Goal: Information Seeking & Learning: Learn about a topic

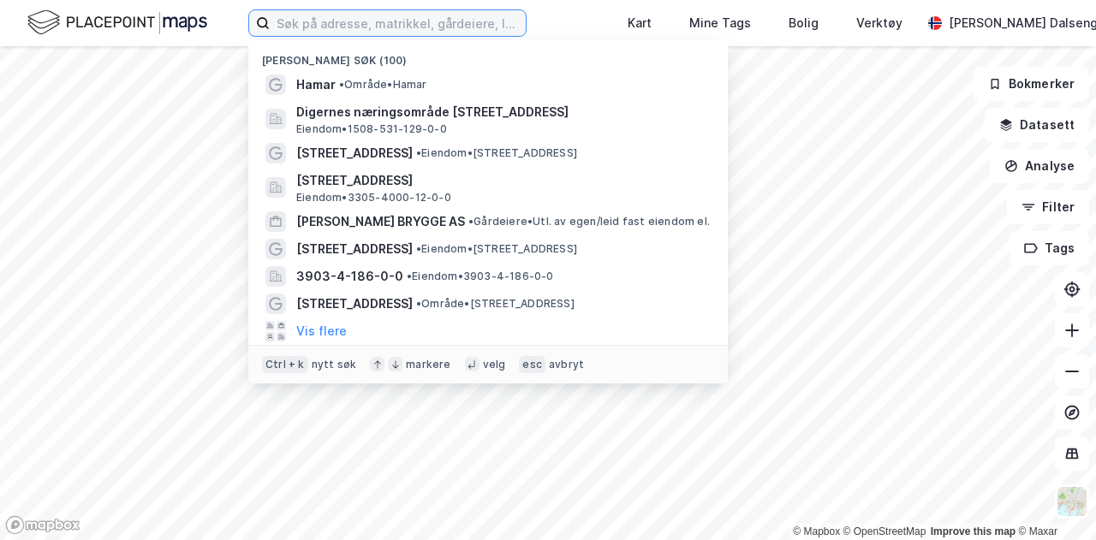
click at [370, 28] on input at bounding box center [398, 23] width 256 height 26
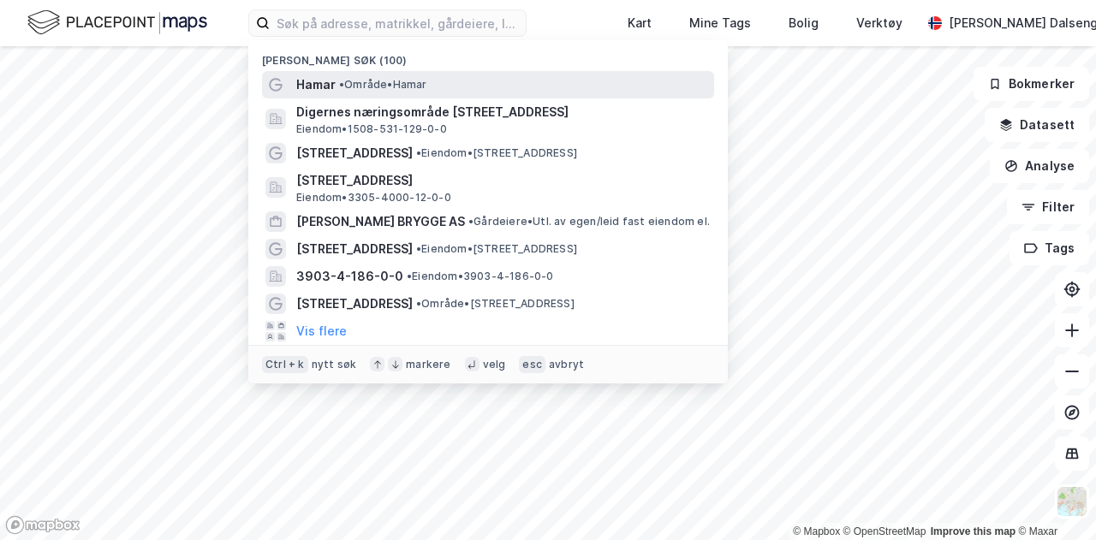
click at [345, 75] on div "Hamar • Område • [GEOGRAPHIC_DATA]" at bounding box center [503, 84] width 414 height 21
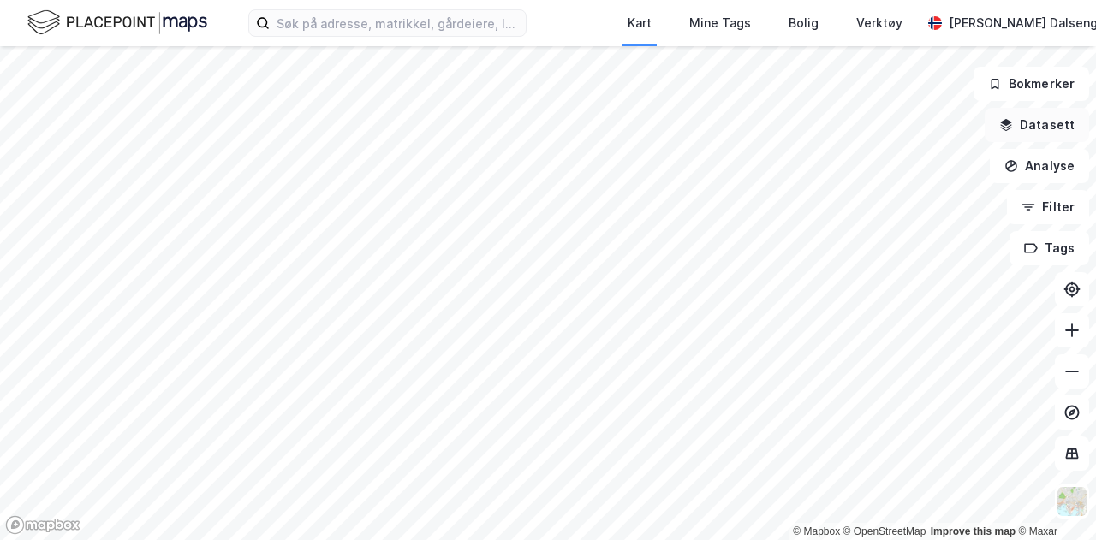
click at [1041, 115] on button "Datasett" at bounding box center [1036, 125] width 104 height 34
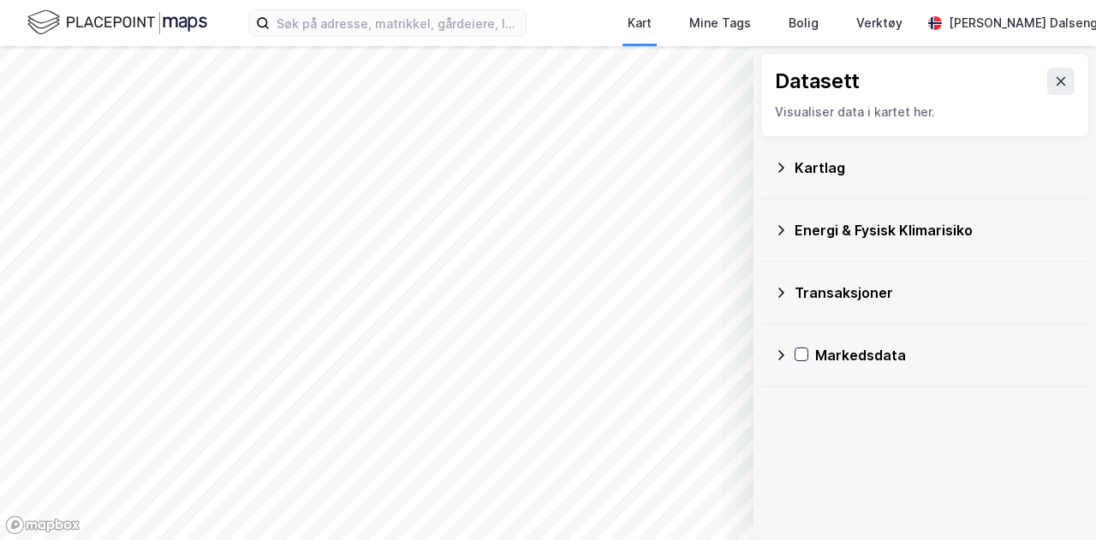
click at [823, 167] on div "Kartlag" at bounding box center [934, 167] width 281 height 21
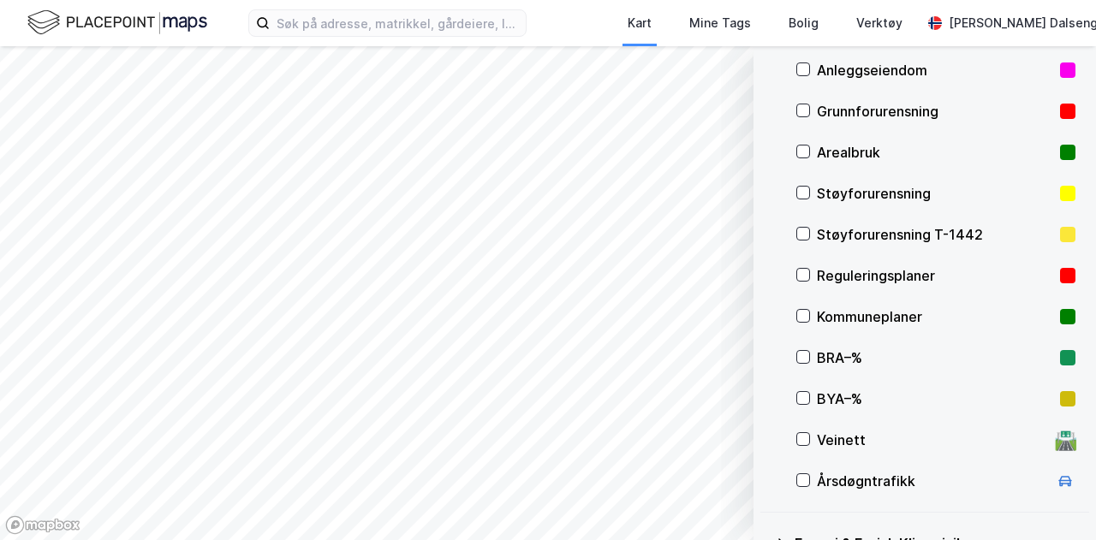
scroll to position [181, 0]
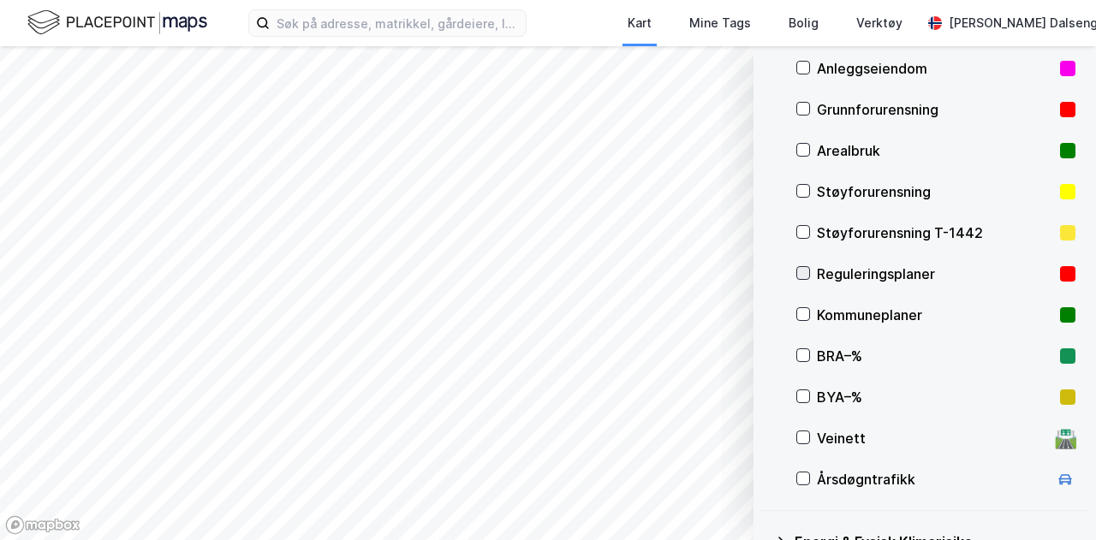
click at [805, 273] on icon at bounding box center [803, 273] width 12 height 12
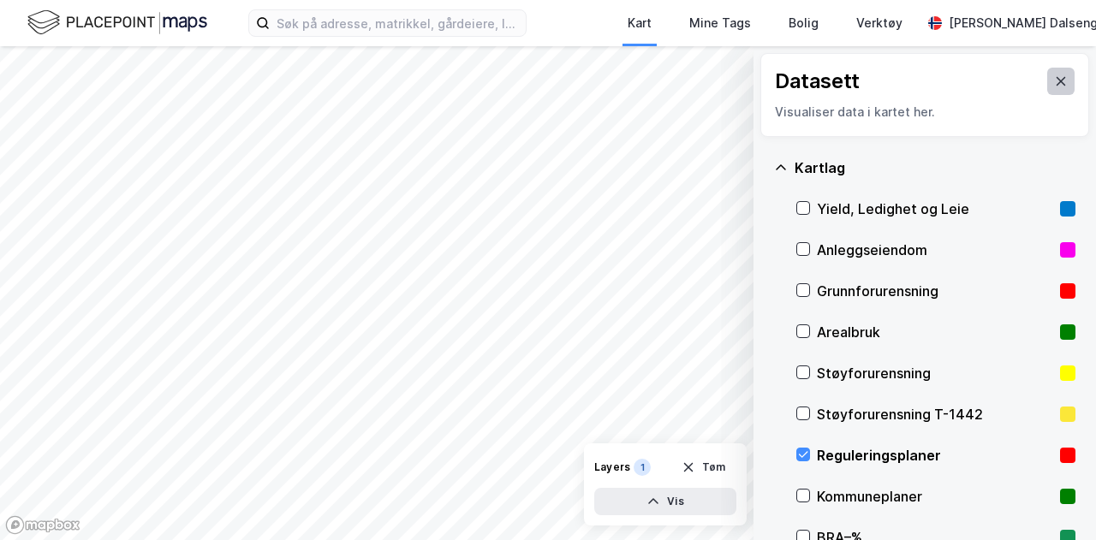
click at [1054, 76] on icon at bounding box center [1061, 81] width 14 height 14
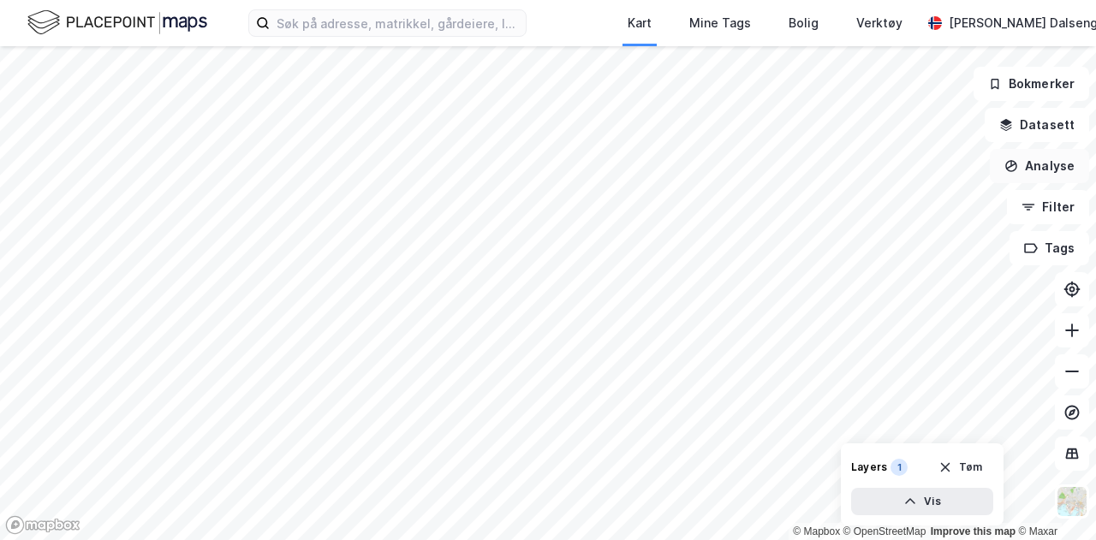
click at [1040, 159] on button "Analyse" at bounding box center [1038, 166] width 99 height 34
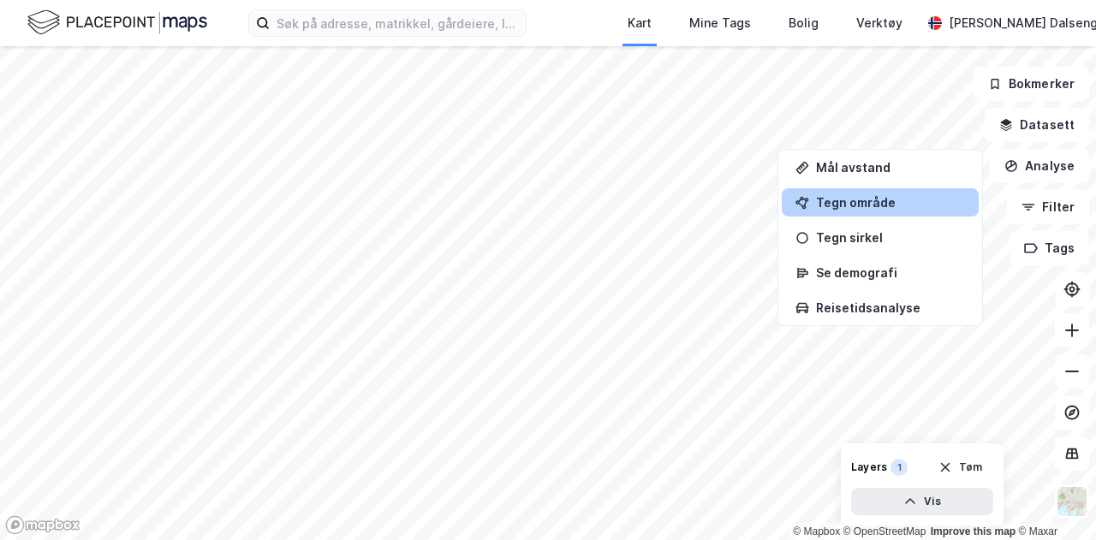
click at [855, 200] on div "Tegn område" at bounding box center [890, 202] width 149 height 15
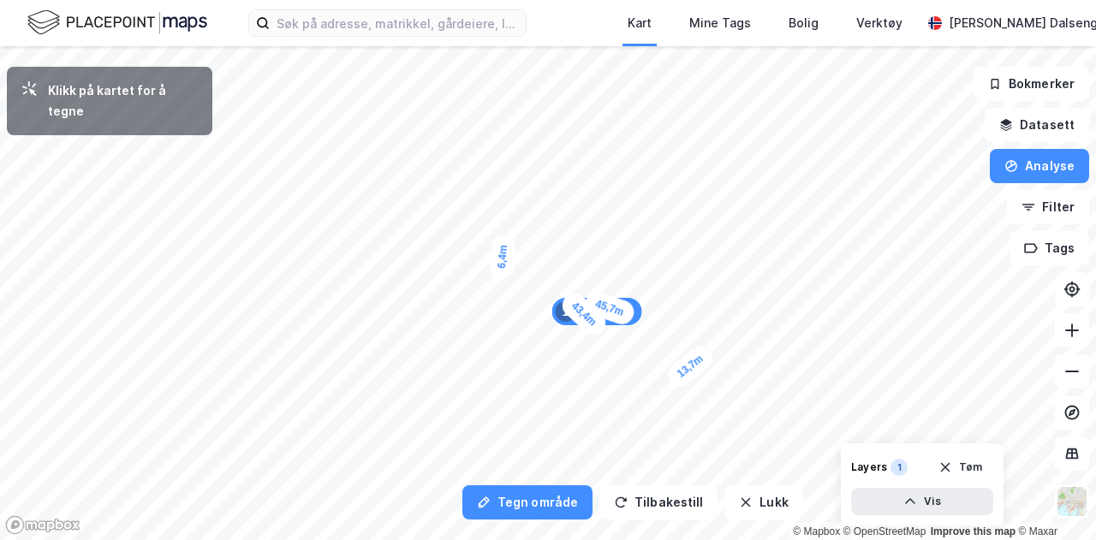
click at [504, 241] on div "6,4m" at bounding box center [502, 256] width 27 height 45
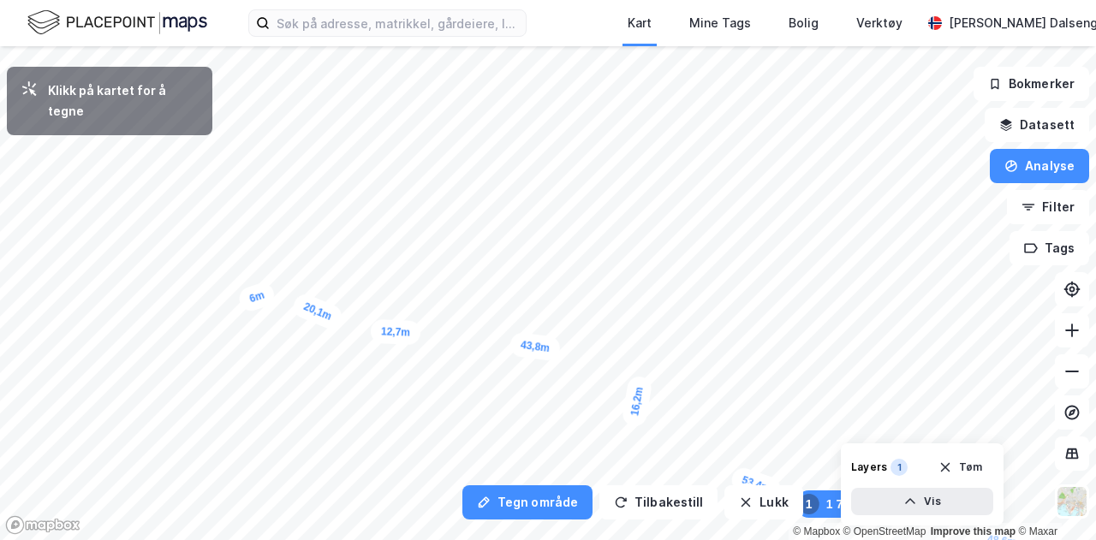
click at [248, 297] on div "6m" at bounding box center [256, 297] width 41 height 34
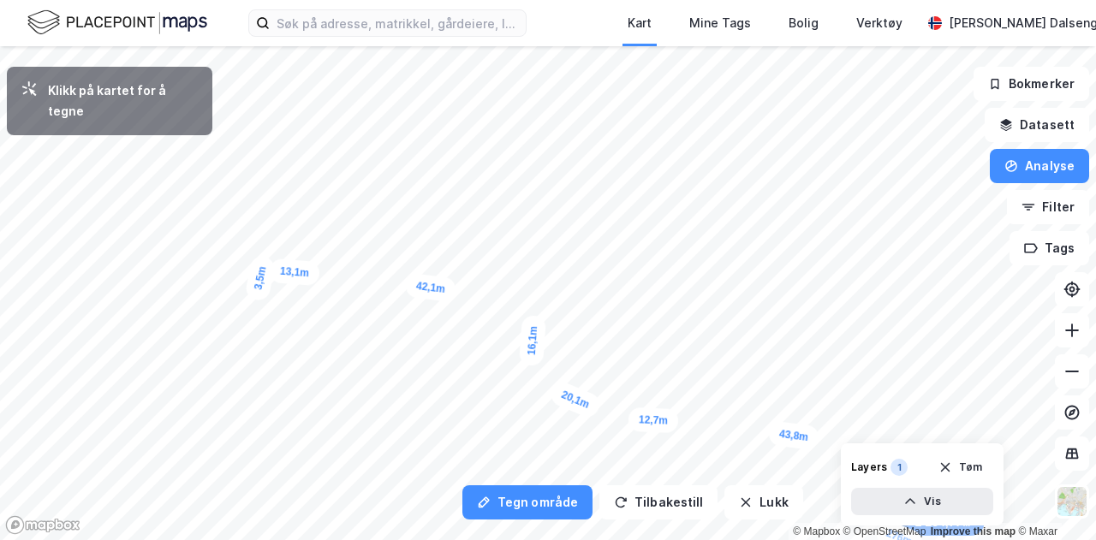
click at [255, 273] on div "3,5m" at bounding box center [260, 278] width 33 height 48
click at [308, 336] on div "7,2m" at bounding box center [320, 338] width 48 height 32
click at [242, 300] on div "8,3m" at bounding box center [255, 283] width 46 height 49
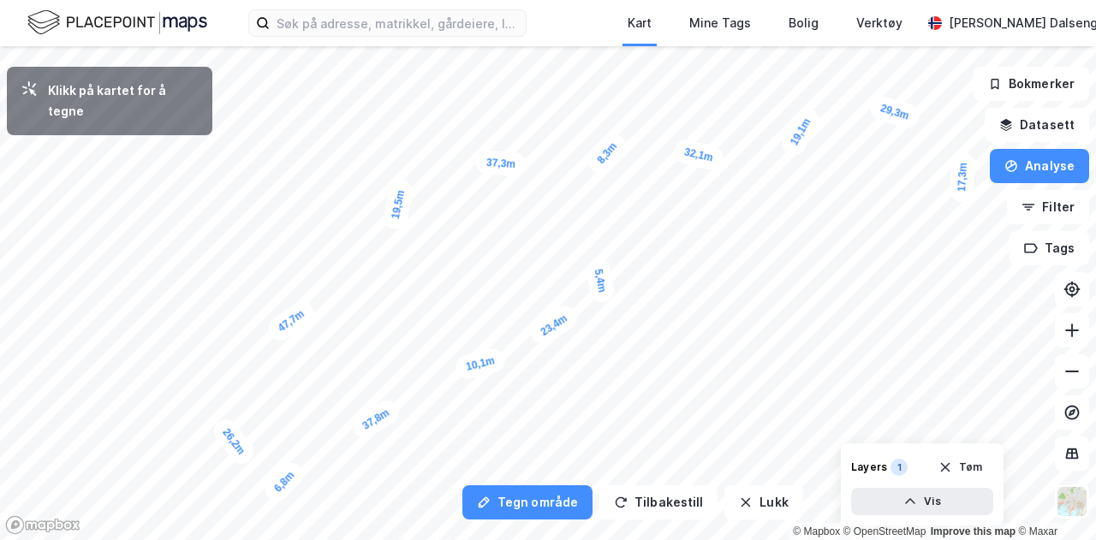
click at [597, 267] on div "5,4m" at bounding box center [600, 281] width 32 height 48
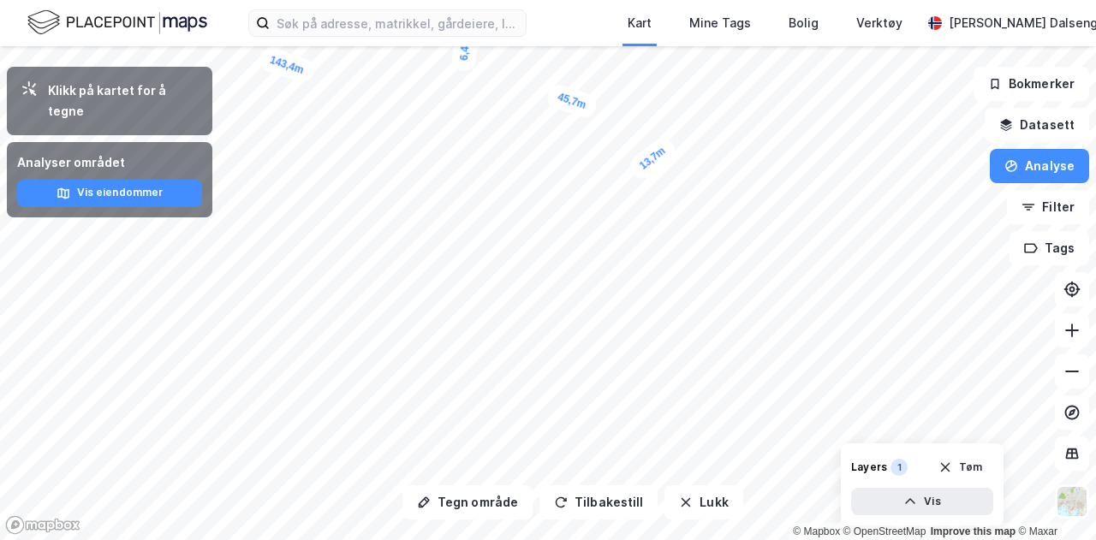
click at [874, 458] on div "Tegn område Tilbakestill Lukk Klikk på kartet for å tegne Analyser området Vis …" at bounding box center [548, 293] width 1096 height 494
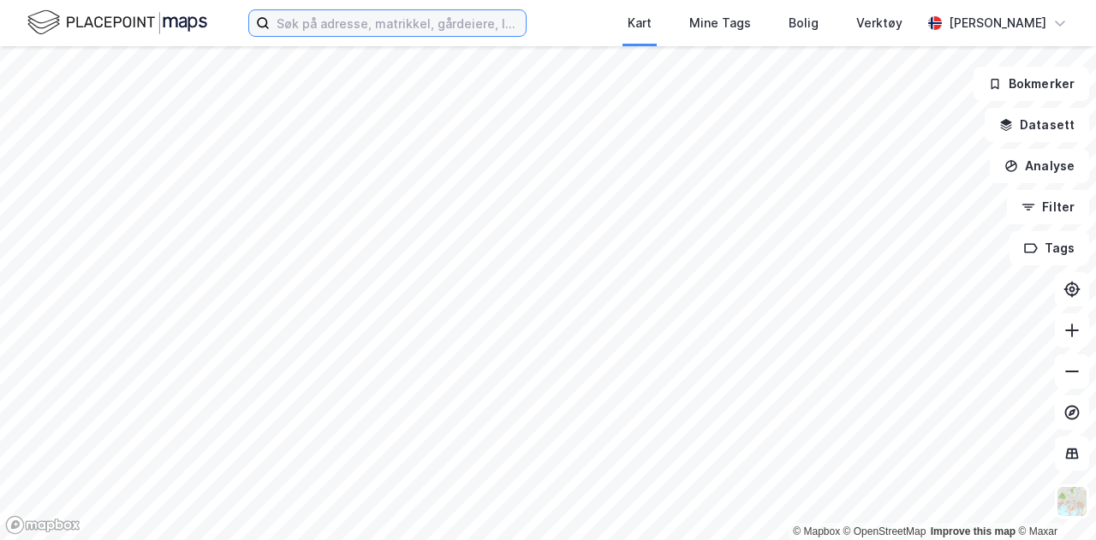
click at [425, 30] on input at bounding box center [398, 23] width 256 height 26
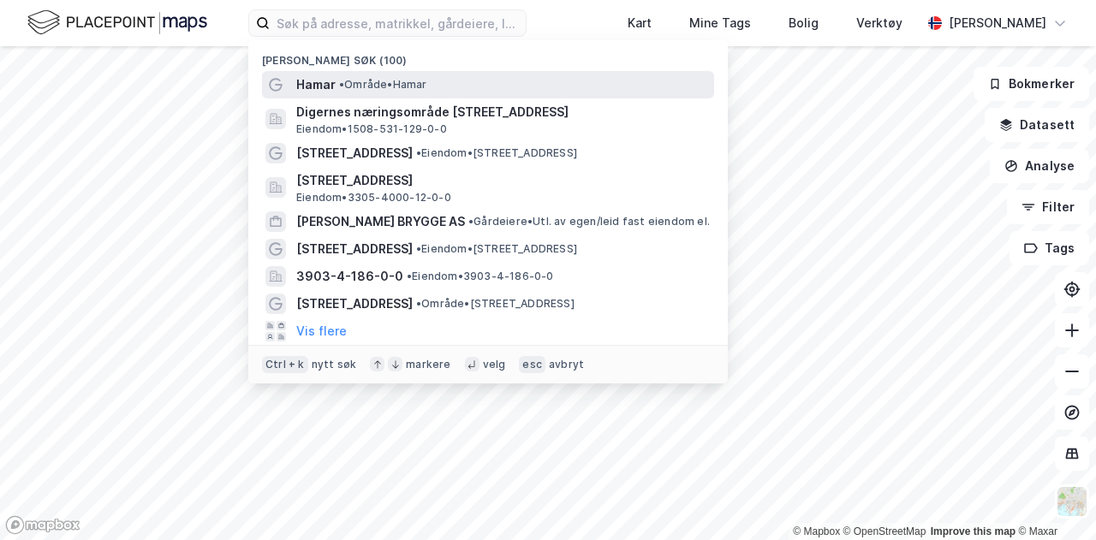
click at [357, 92] on div "Hamar • Område • [GEOGRAPHIC_DATA]" at bounding box center [503, 84] width 414 height 21
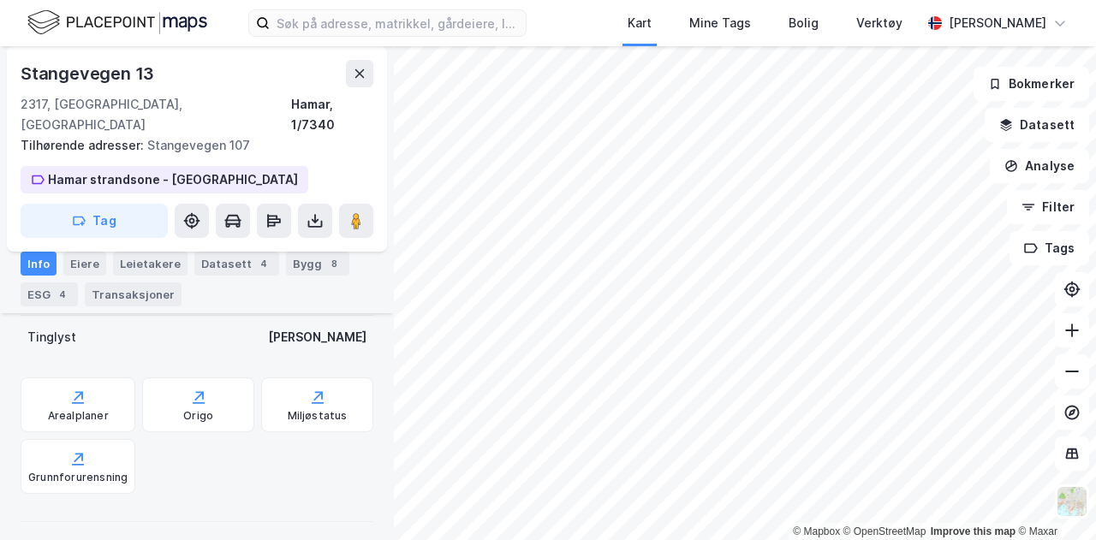
scroll to position [509, 0]
click at [83, 412] on div "Arealplaner" at bounding box center [78, 419] width 61 height 14
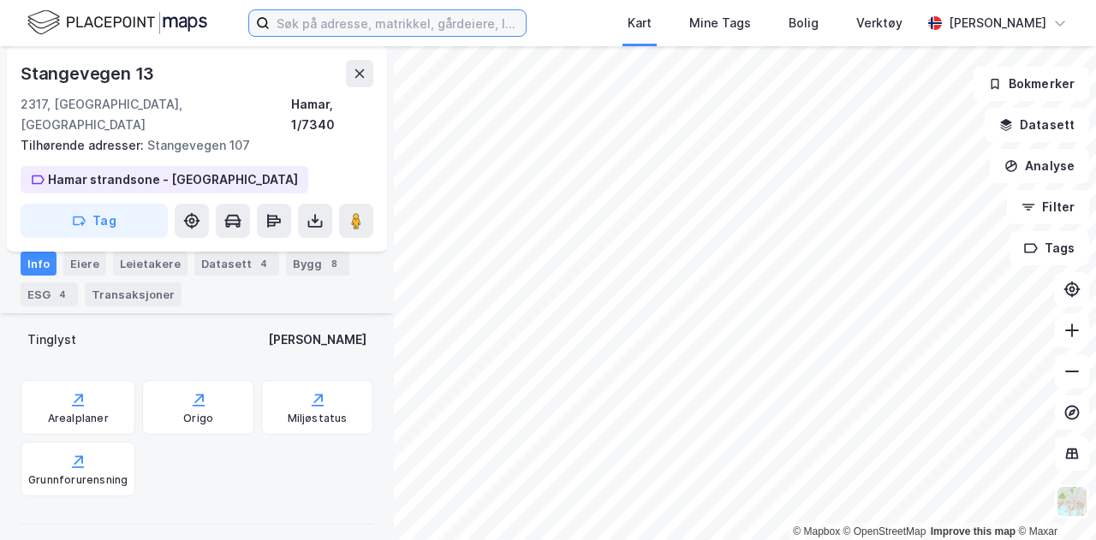
click at [406, 17] on input at bounding box center [398, 23] width 256 height 26
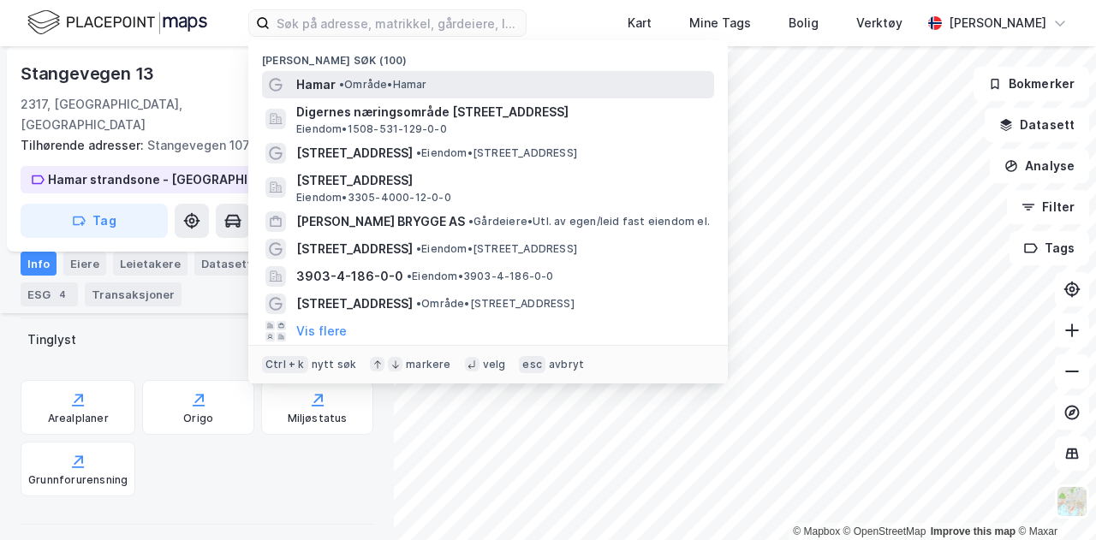
click at [379, 96] on div "Hamar • Område • [GEOGRAPHIC_DATA]" at bounding box center [488, 84] width 452 height 27
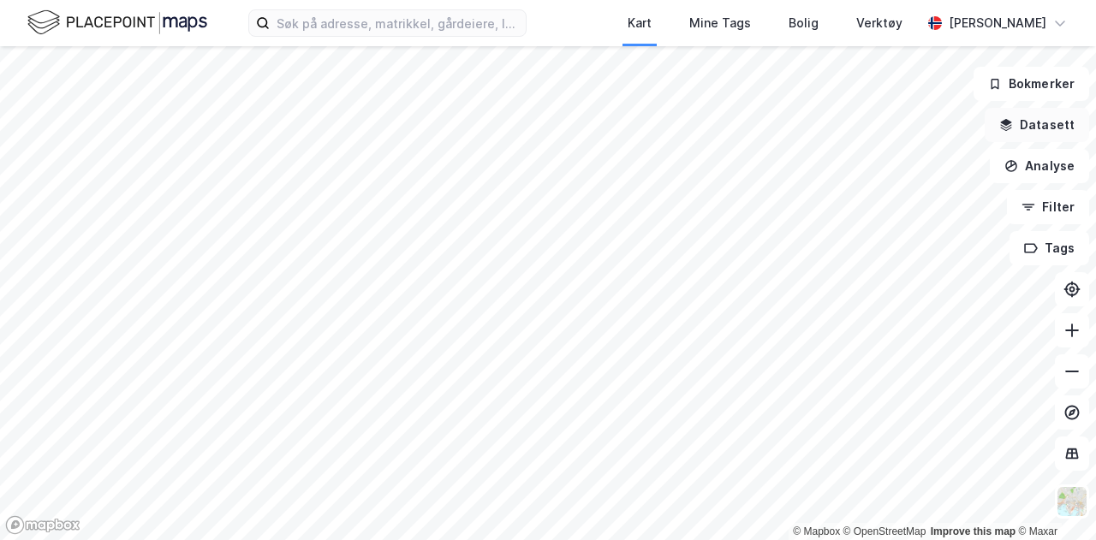
click at [1044, 122] on button "Datasett" at bounding box center [1036, 125] width 104 height 34
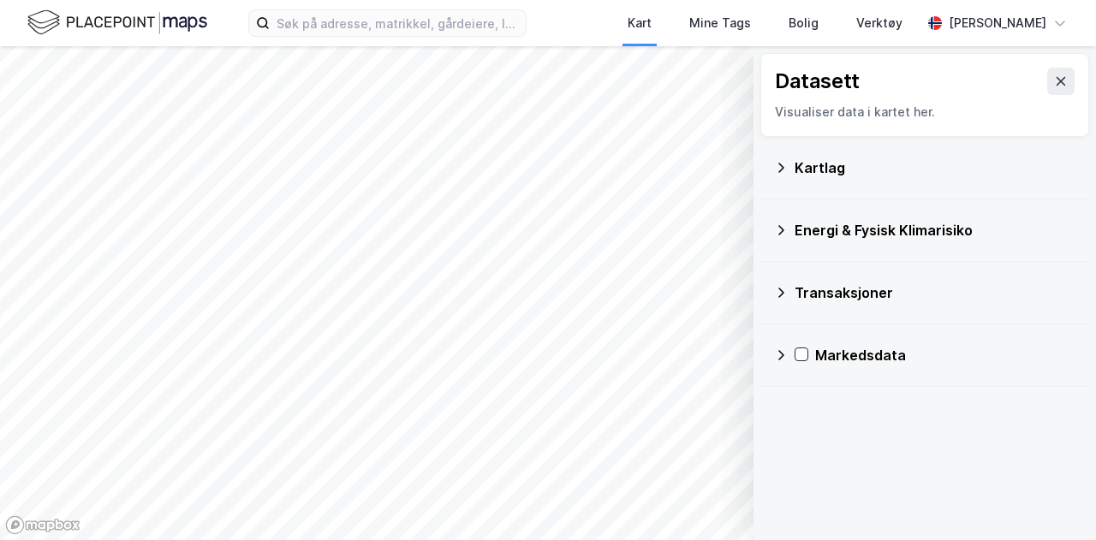
click at [779, 166] on icon at bounding box center [781, 168] width 14 height 14
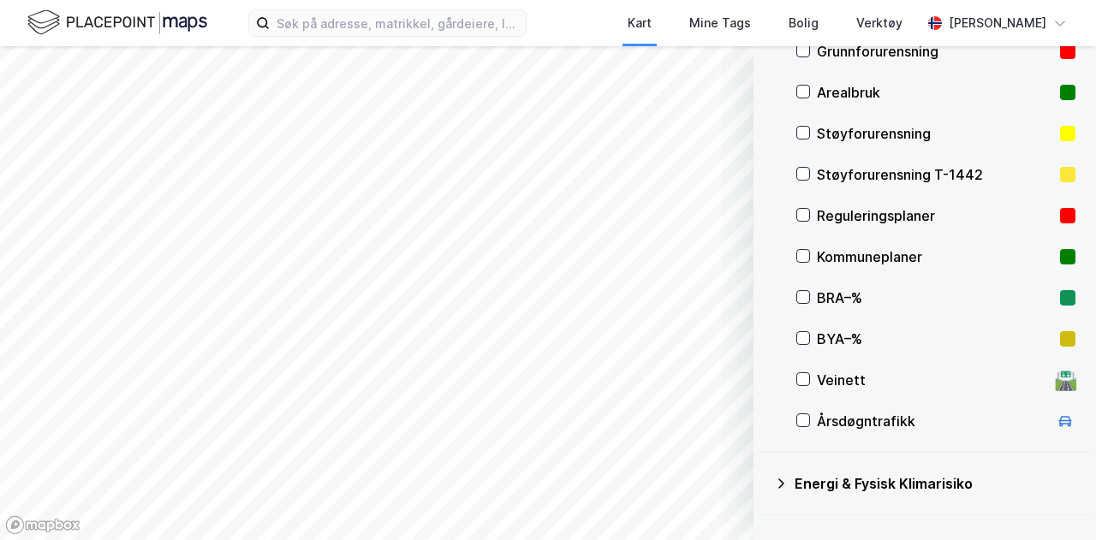
scroll to position [241, 0]
click at [811, 374] on div "Veinett 🛣️" at bounding box center [935, 378] width 279 height 41
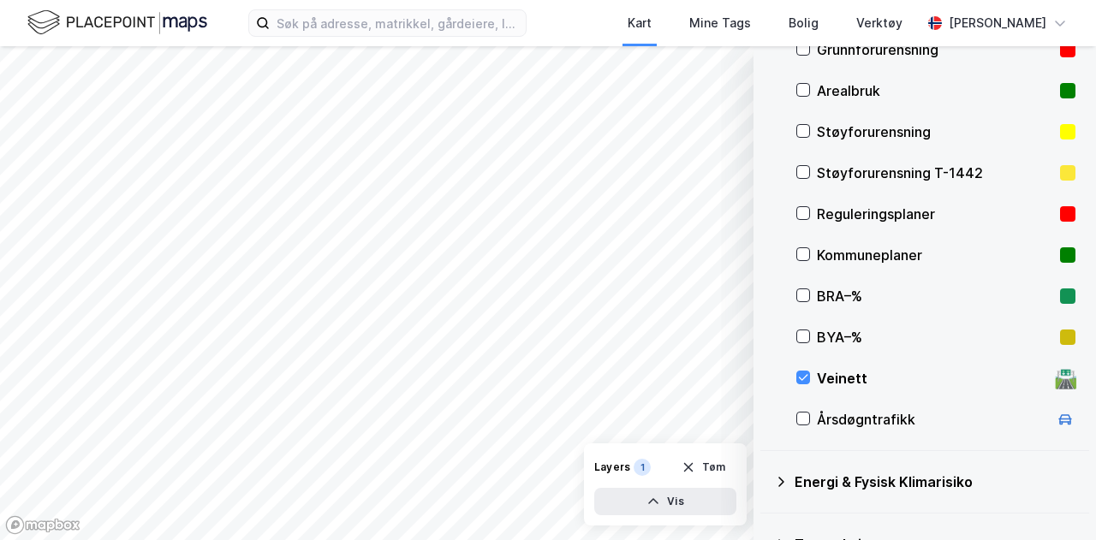
scroll to position [0, 0]
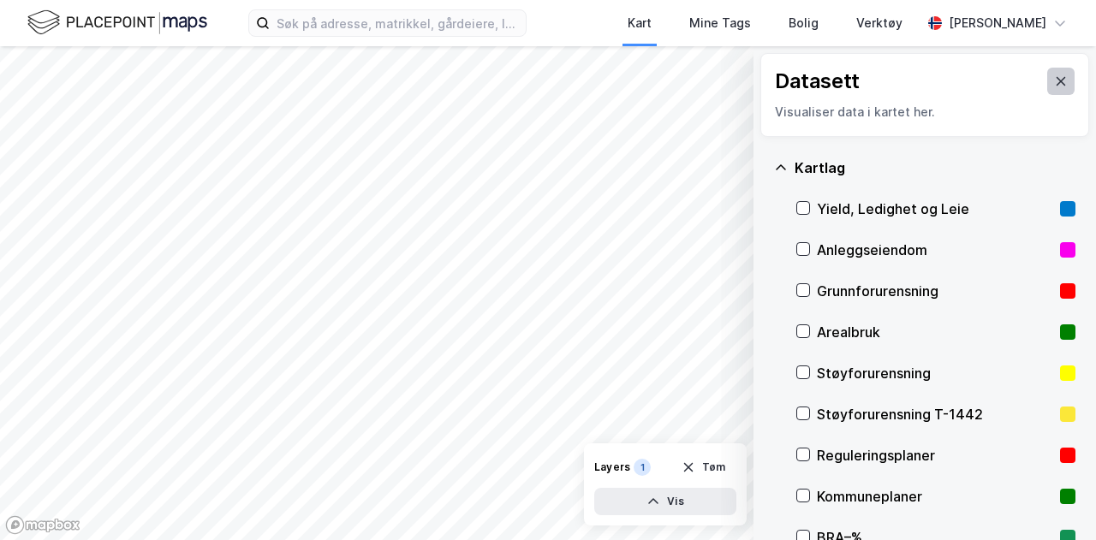
click at [1055, 80] on button at bounding box center [1060, 81] width 27 height 27
